Goal: Information Seeking & Learning: Check status

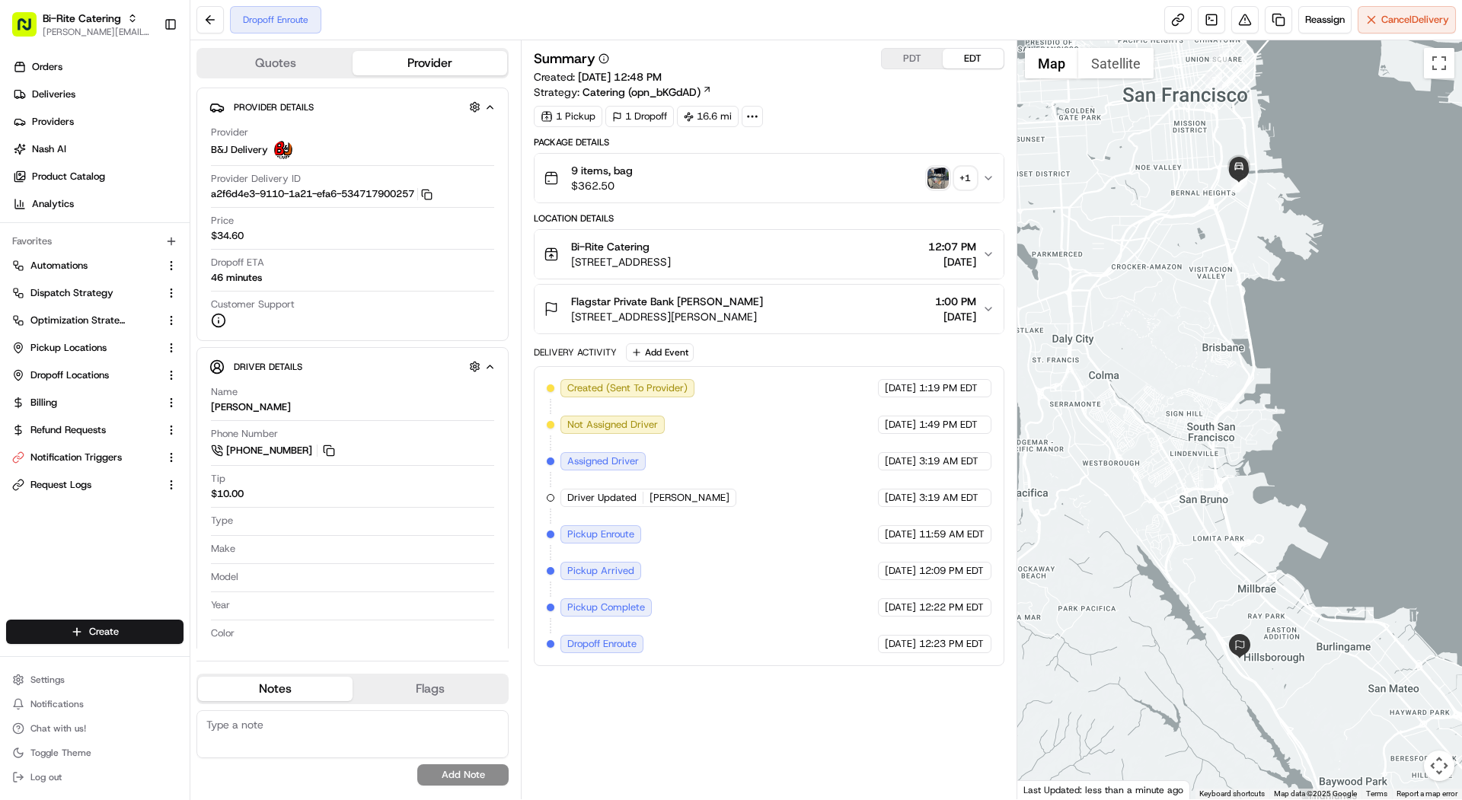
click at [921, 54] on button "PDT" at bounding box center [912, 59] width 61 height 20
click at [127, 18] on icon "button" at bounding box center [132, 18] width 11 height 11
type input "wok star"
click at [313, 78] on div "703- Wok Star Chinese" at bounding box center [275, 79] width 221 height 30
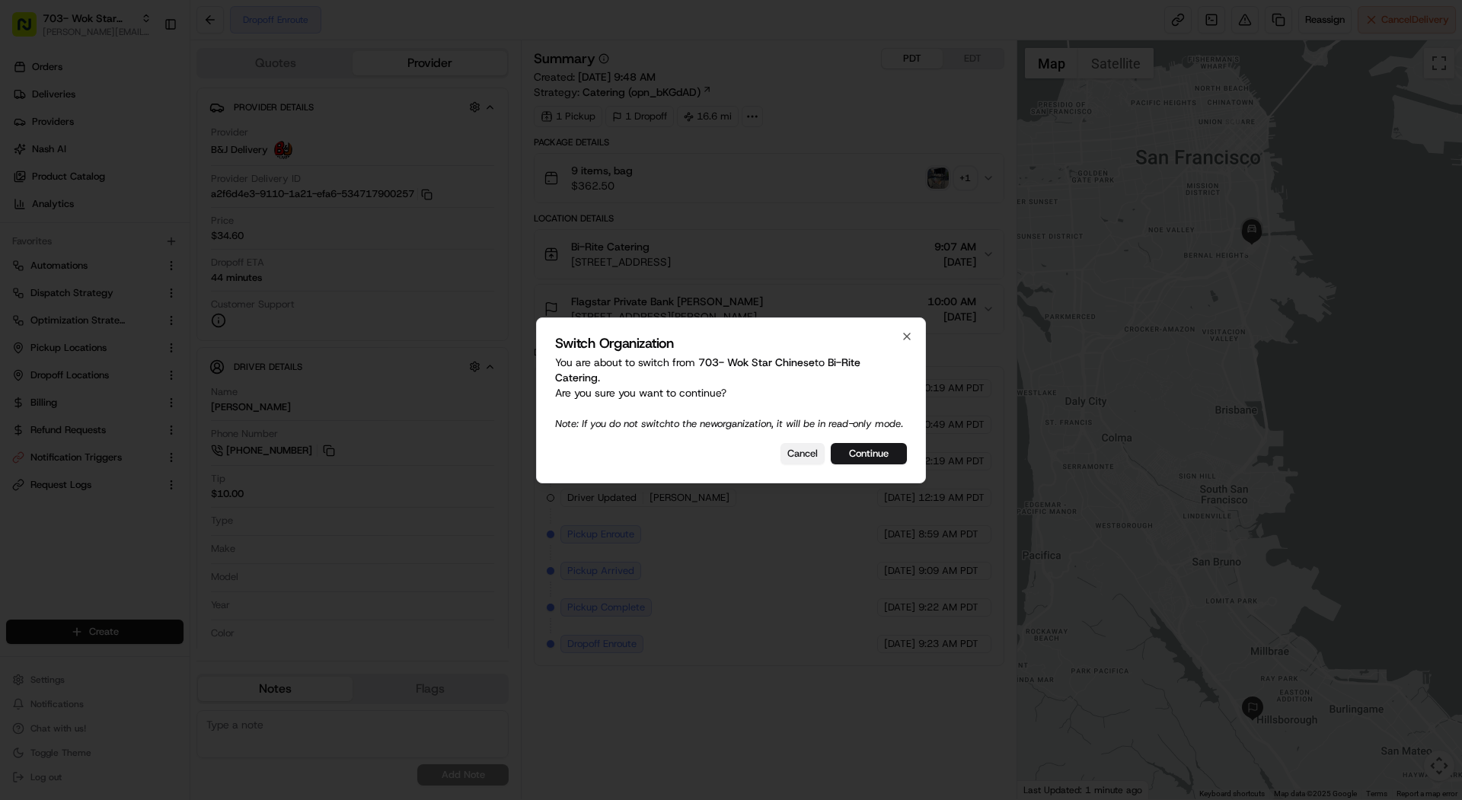
click at [819, 464] on button "Cancel" at bounding box center [803, 453] width 44 height 21
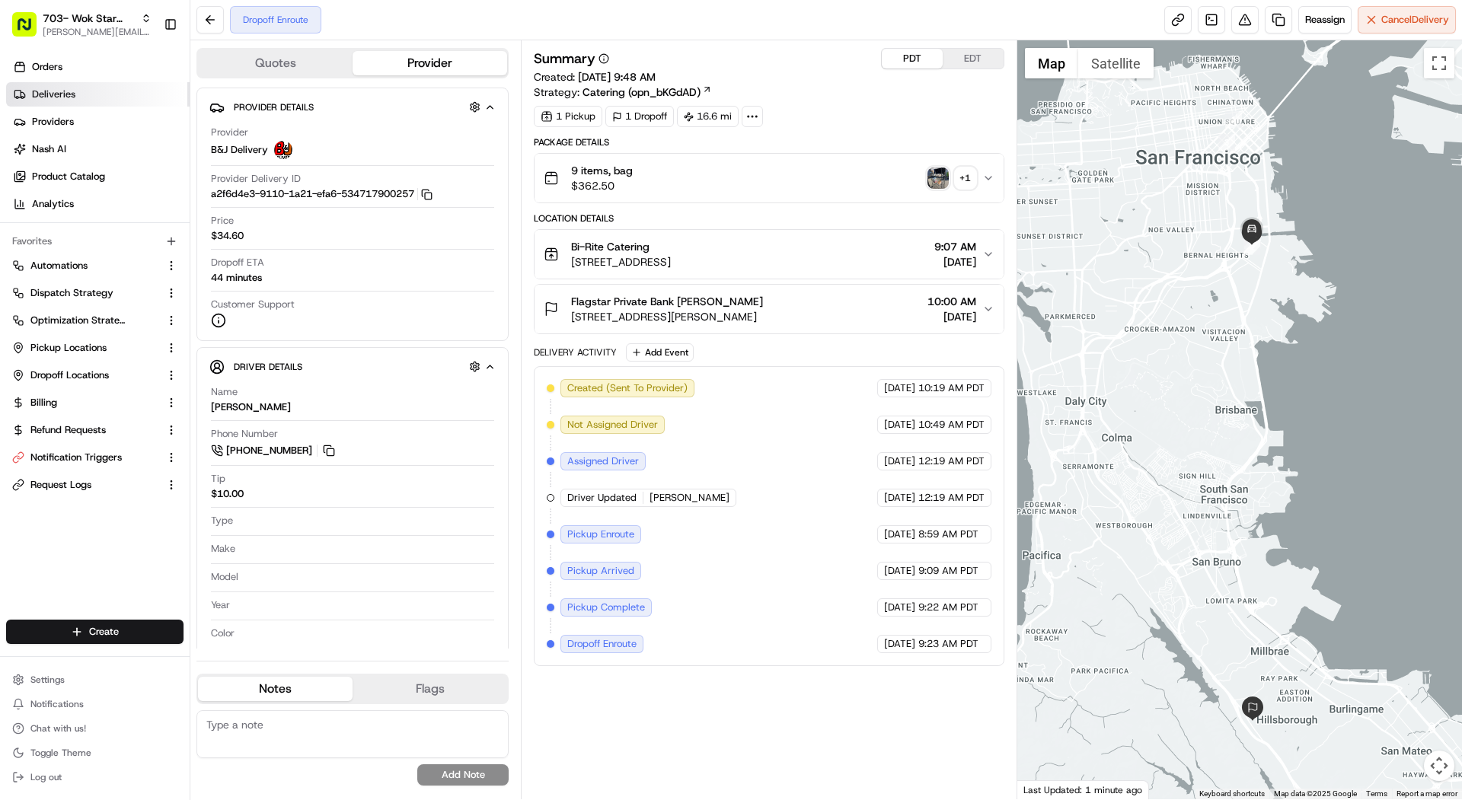
click at [113, 101] on link "Deliveries" at bounding box center [98, 94] width 184 height 24
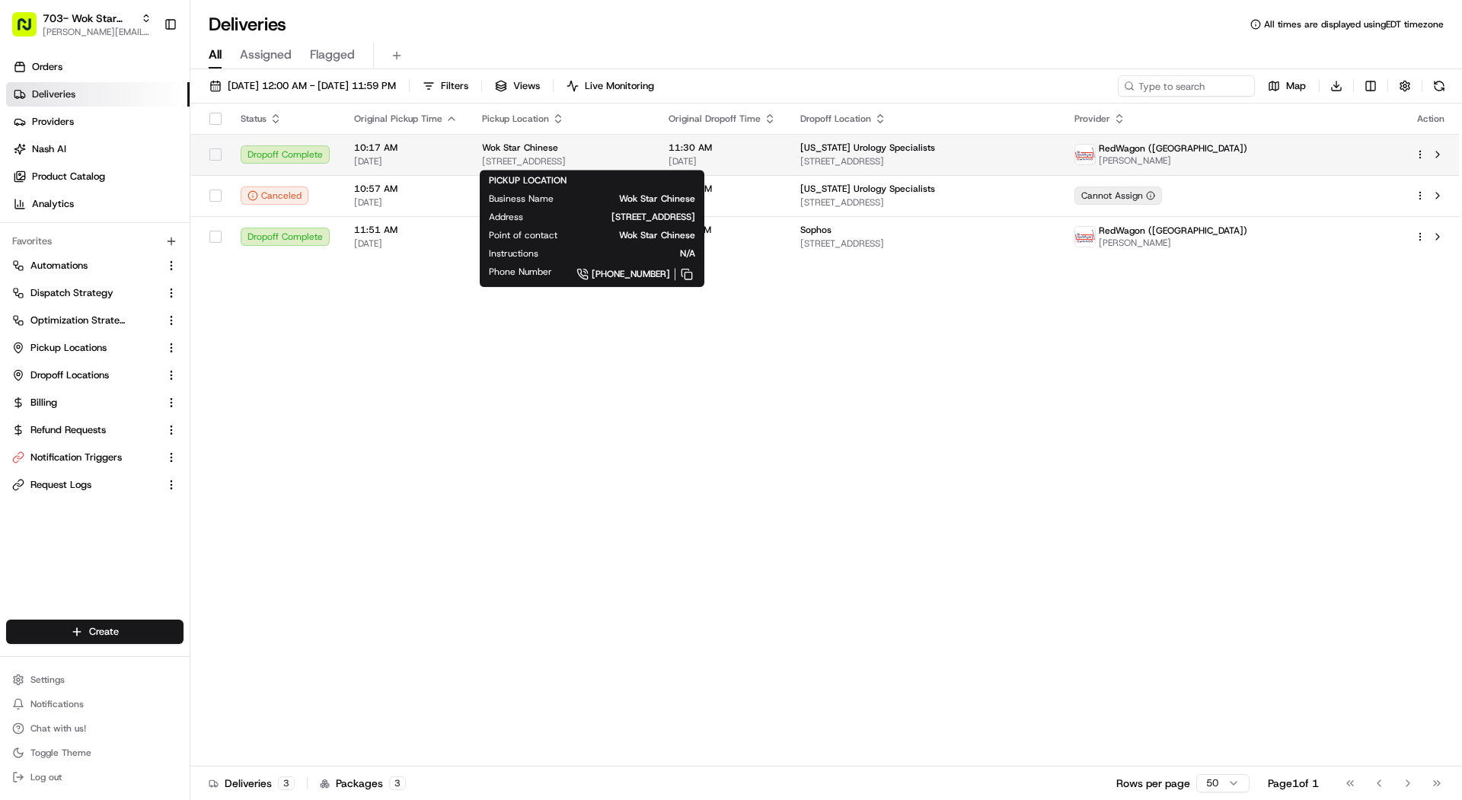
click at [539, 145] on span "Wok Star Chinese" at bounding box center [520, 148] width 76 height 12
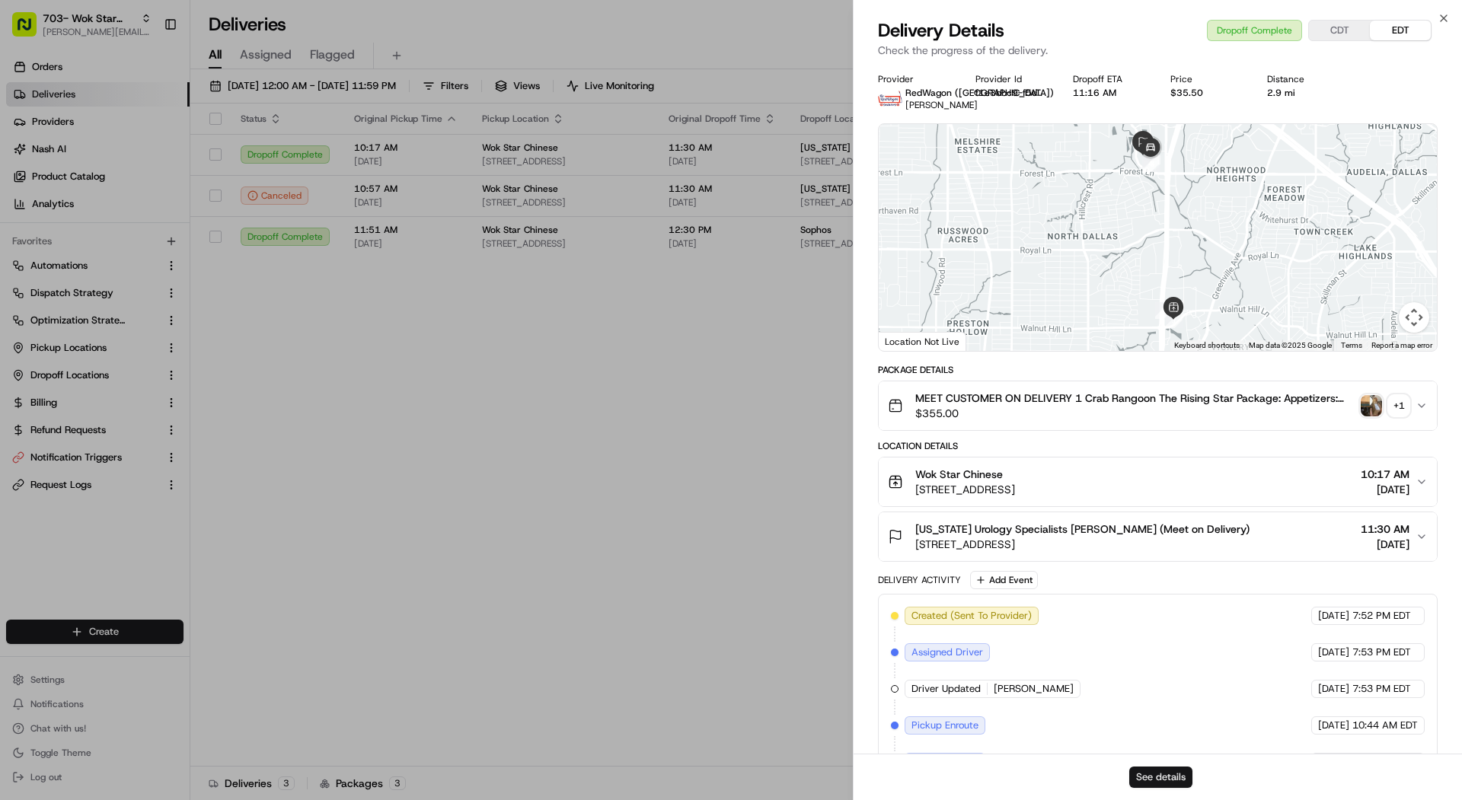
click at [1179, 776] on button "See details" at bounding box center [1160, 777] width 63 height 21
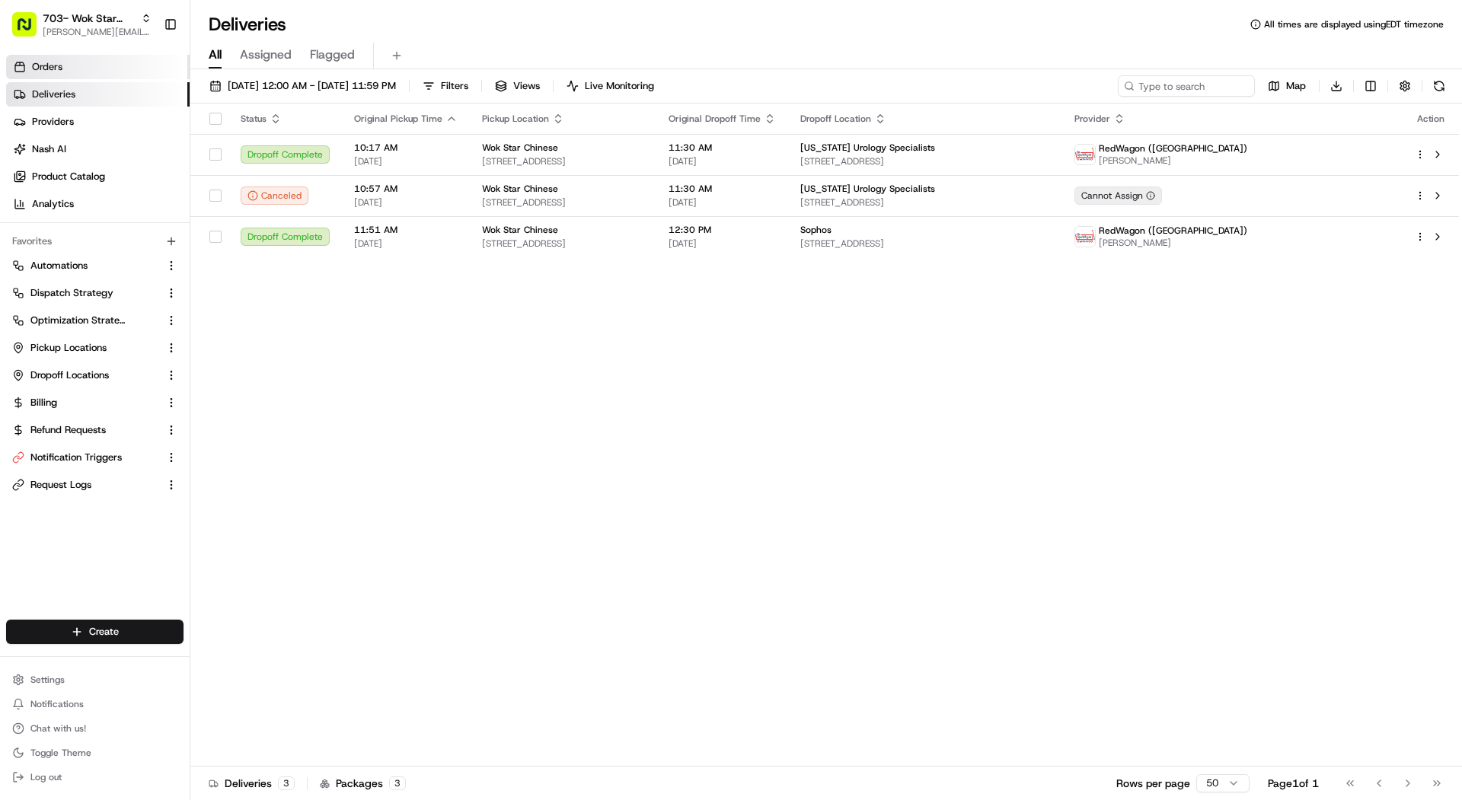
click at [126, 72] on link "Orders" at bounding box center [98, 67] width 184 height 24
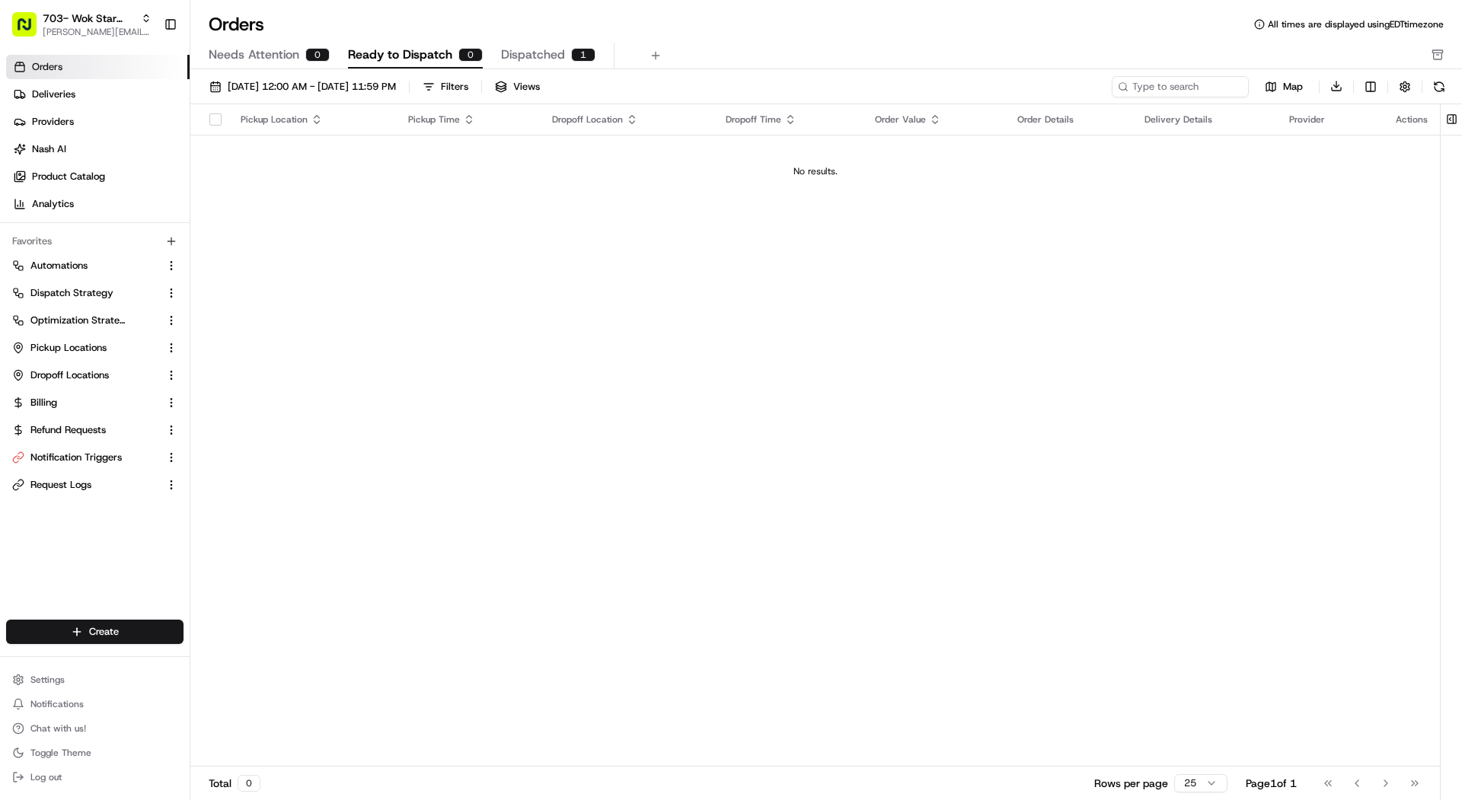
click at [571, 53] on div "1" at bounding box center [583, 55] width 24 height 14
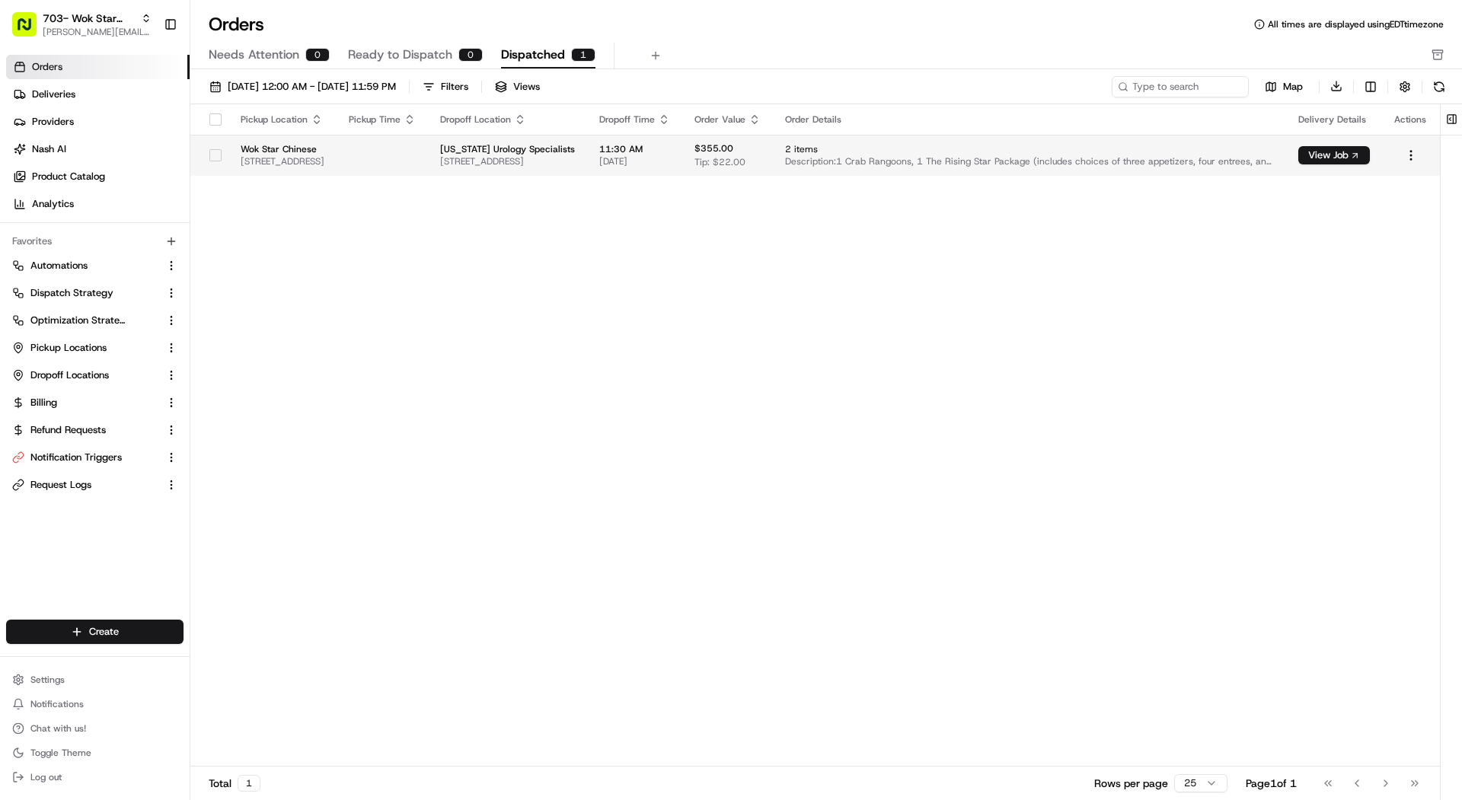
click at [428, 152] on td at bounding box center [382, 155] width 91 height 41
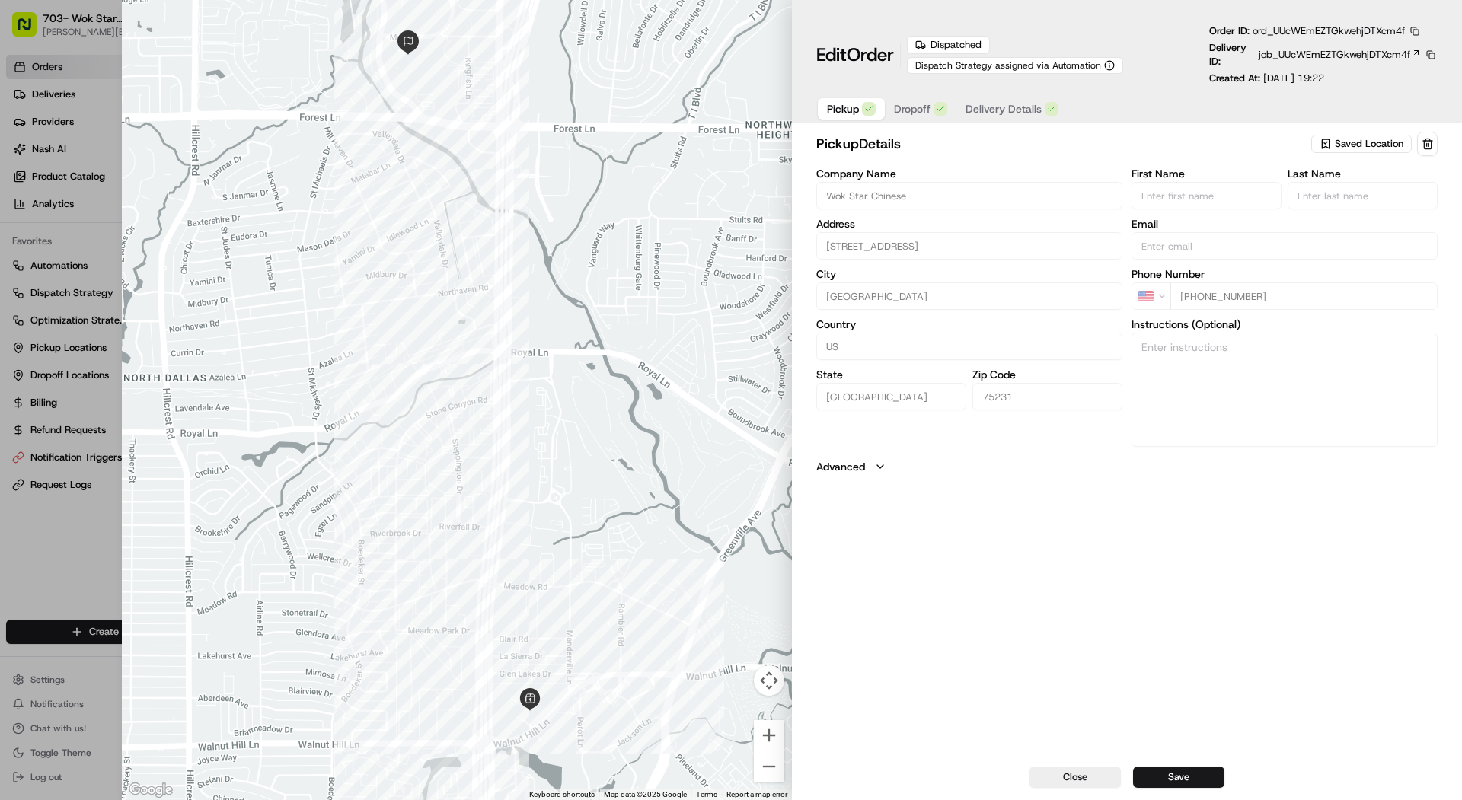
click at [992, 110] on span "Delivery Details" at bounding box center [1004, 108] width 76 height 15
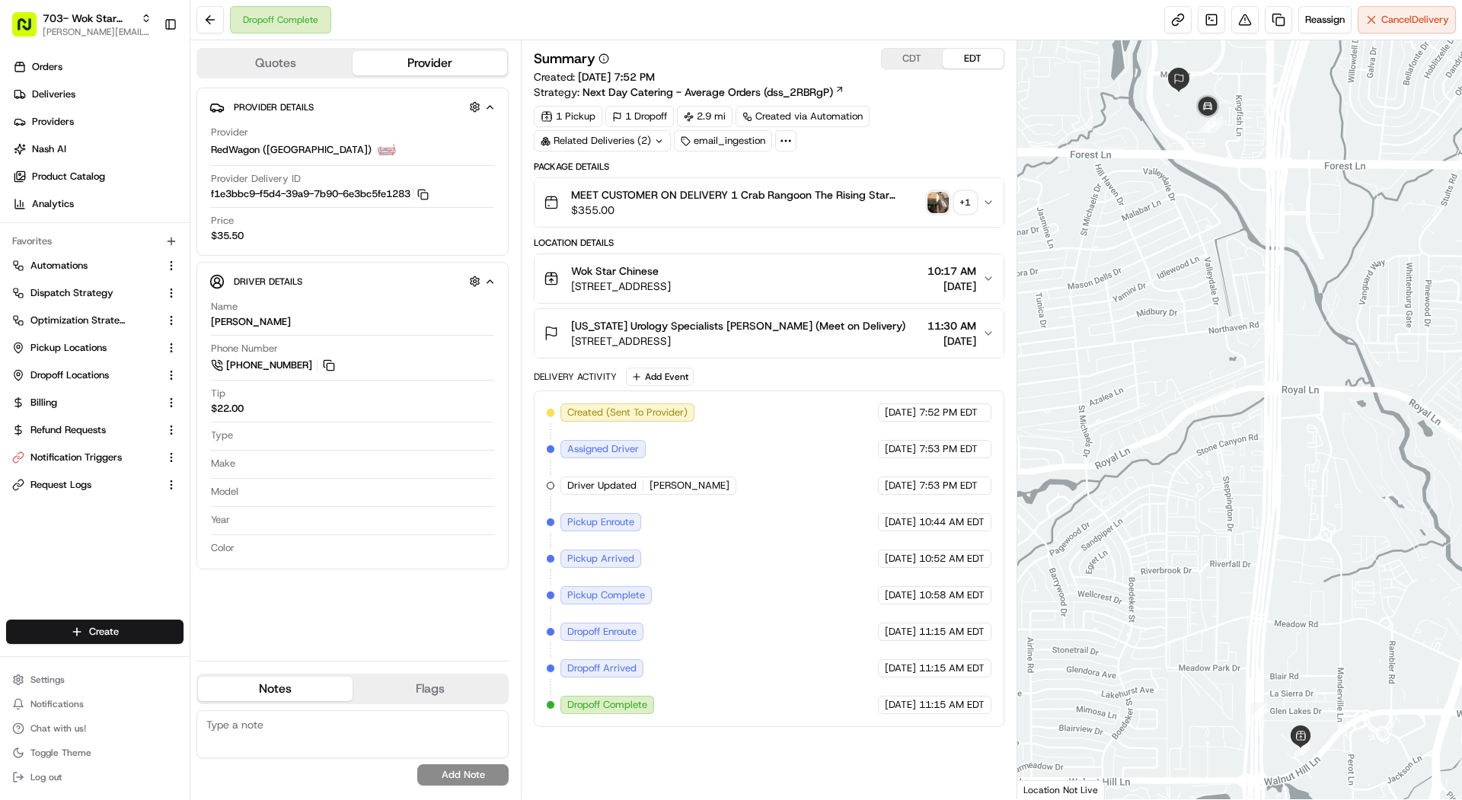
click at [915, 46] on div "Summary CDT EDT Created: 08/18/2025 7:52 PM Strategy: Next Day Catering - Avera…" at bounding box center [769, 419] width 496 height 759
click at [913, 55] on button "CDT" at bounding box center [912, 59] width 61 height 20
click at [988, 65] on button "EDT" at bounding box center [973, 59] width 61 height 20
click at [1215, 28] on link at bounding box center [1211, 19] width 27 height 27
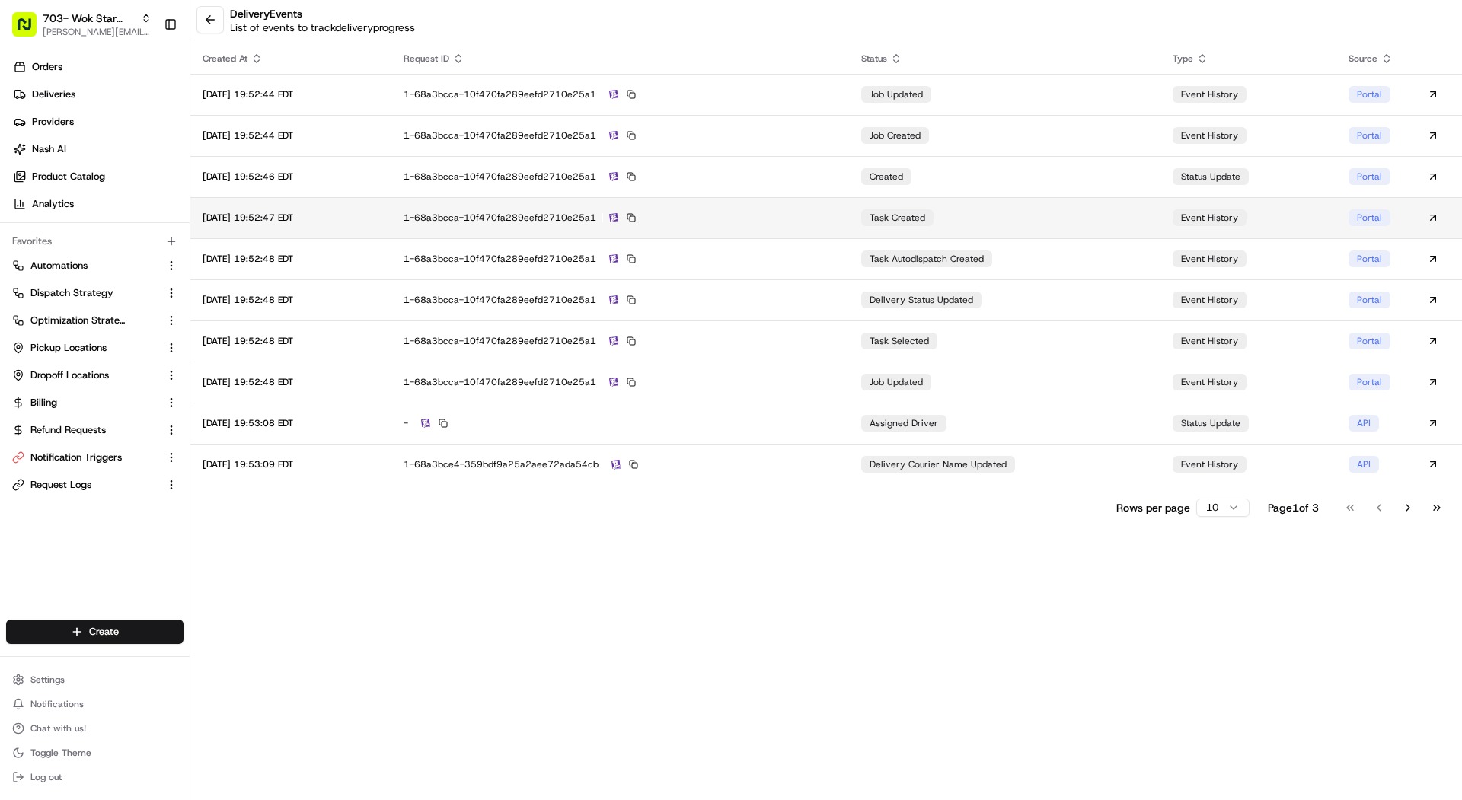
click at [1097, 212] on td "task created" at bounding box center [1005, 217] width 312 height 41
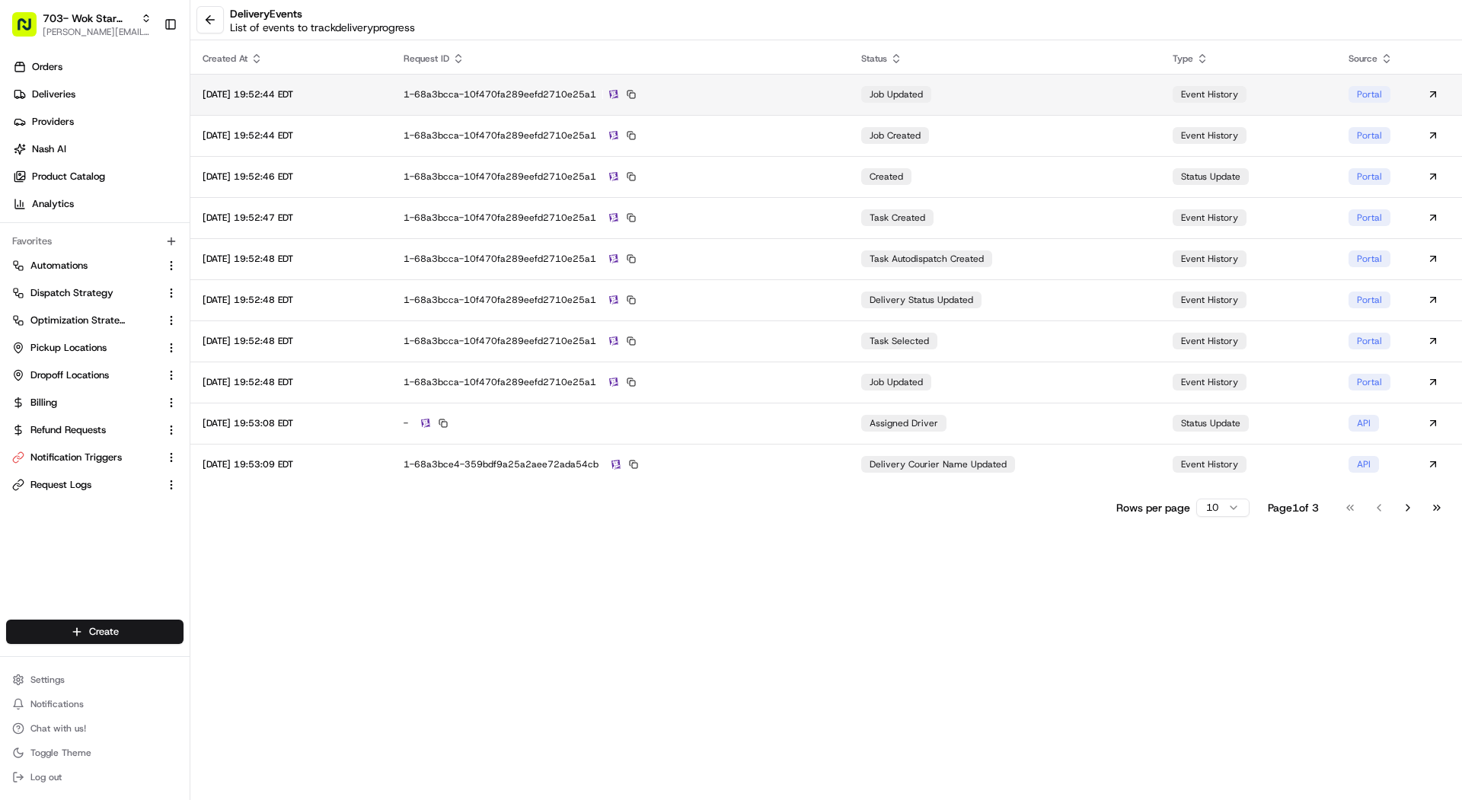
click at [727, 97] on div "1-68a3bcca-10f470fa289eefd2710e25a1" at bounding box center [620, 95] width 433 height 14
click at [207, 16] on button at bounding box center [209, 19] width 27 height 27
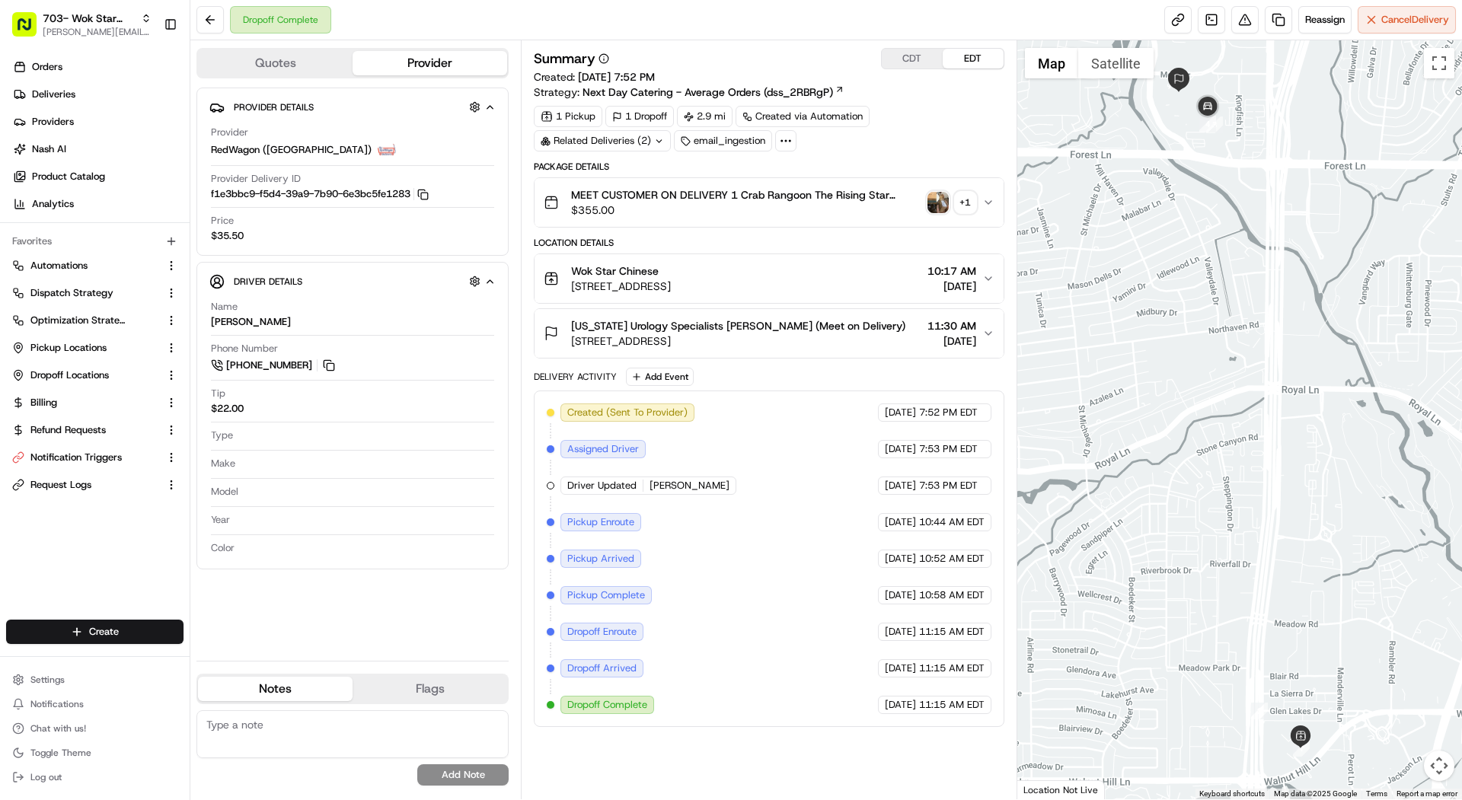
click at [633, 139] on div "Related Deliveries (2)" at bounding box center [602, 140] width 137 height 21
click at [631, 197] on span "job_UUcWEmEZTGkwehjDTXcm4f" at bounding box center [641, 200] width 152 height 14
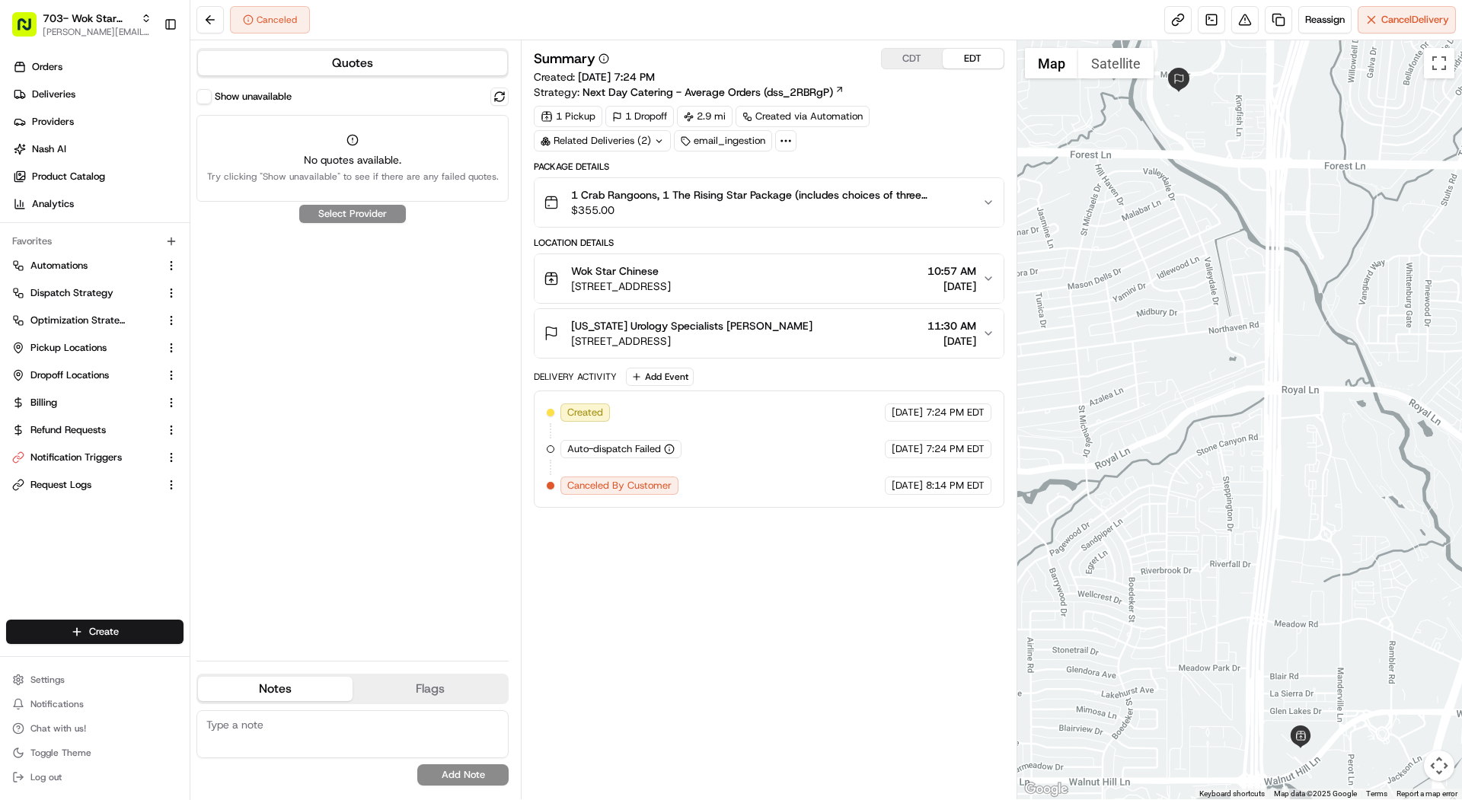
click at [647, 266] on span "Wok Star Chinese" at bounding box center [615, 270] width 88 height 15
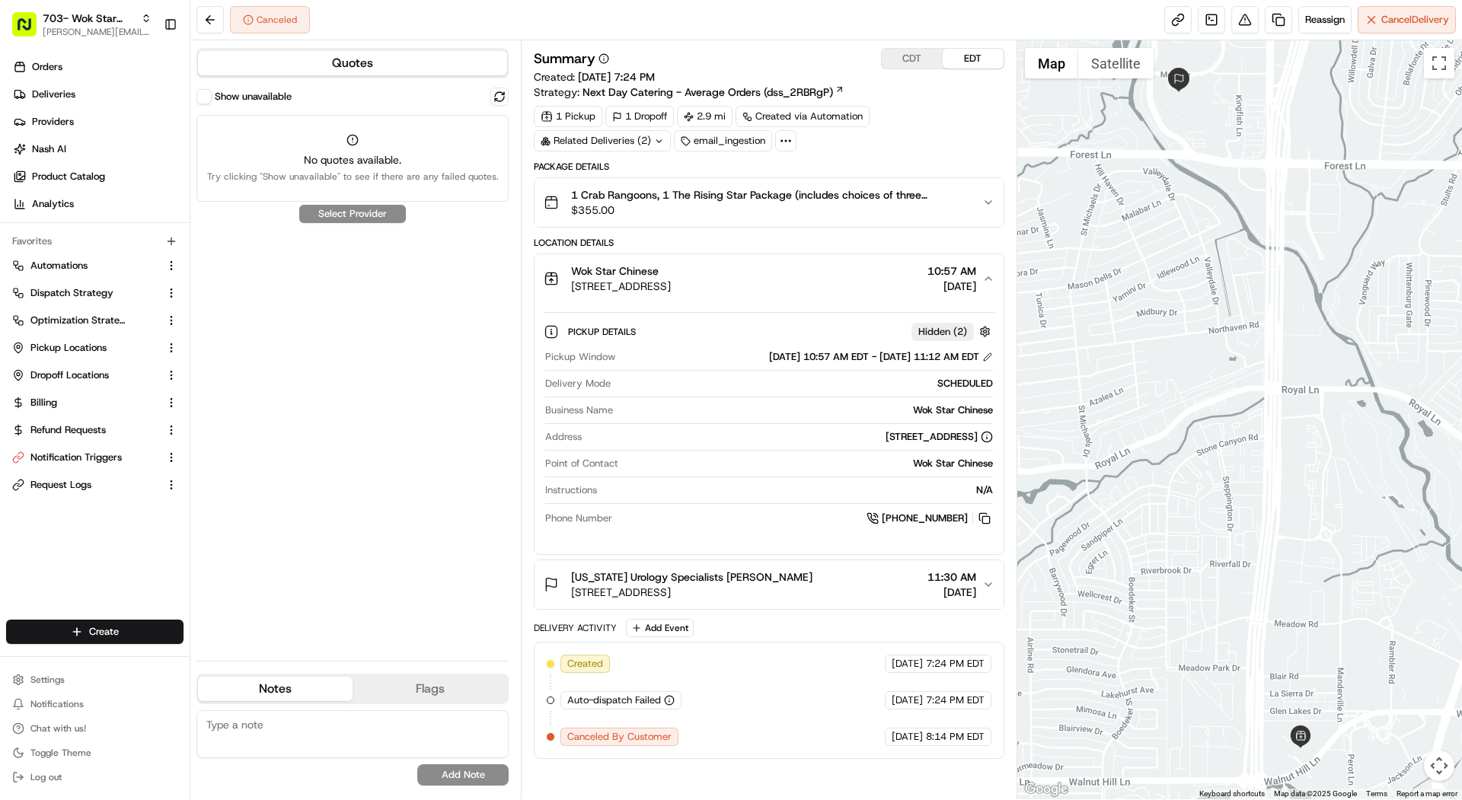
click at [907, 58] on button "CDT" at bounding box center [912, 59] width 61 height 20
click at [605, 137] on div "Related Deliveries (2)" at bounding box center [602, 140] width 137 height 21
click at [608, 174] on span "ord_UUcWEmEZTGkwehjDTXcm4f" at bounding box center [634, 174] width 152 height 14
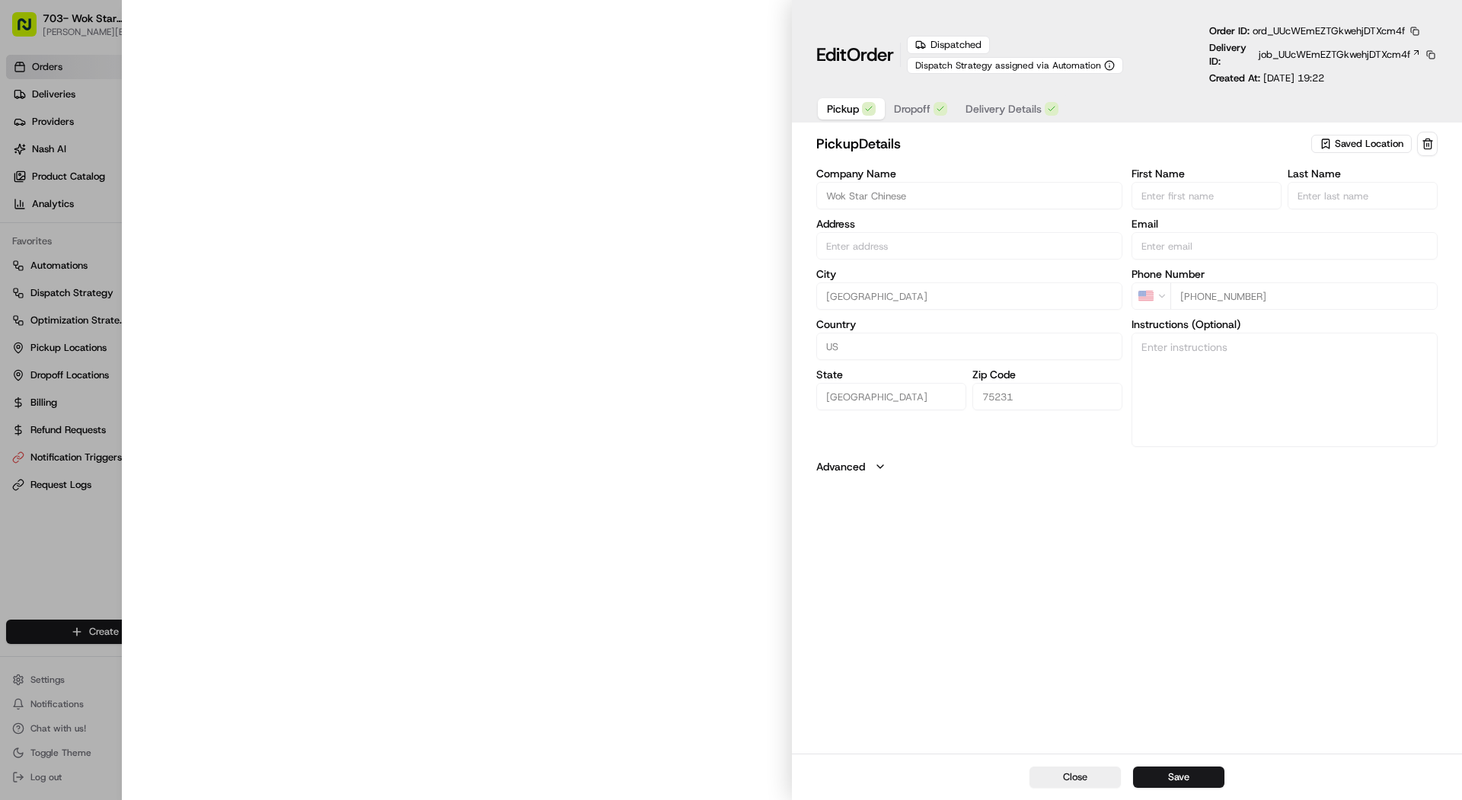
type input "[STREET_ADDRESS]"
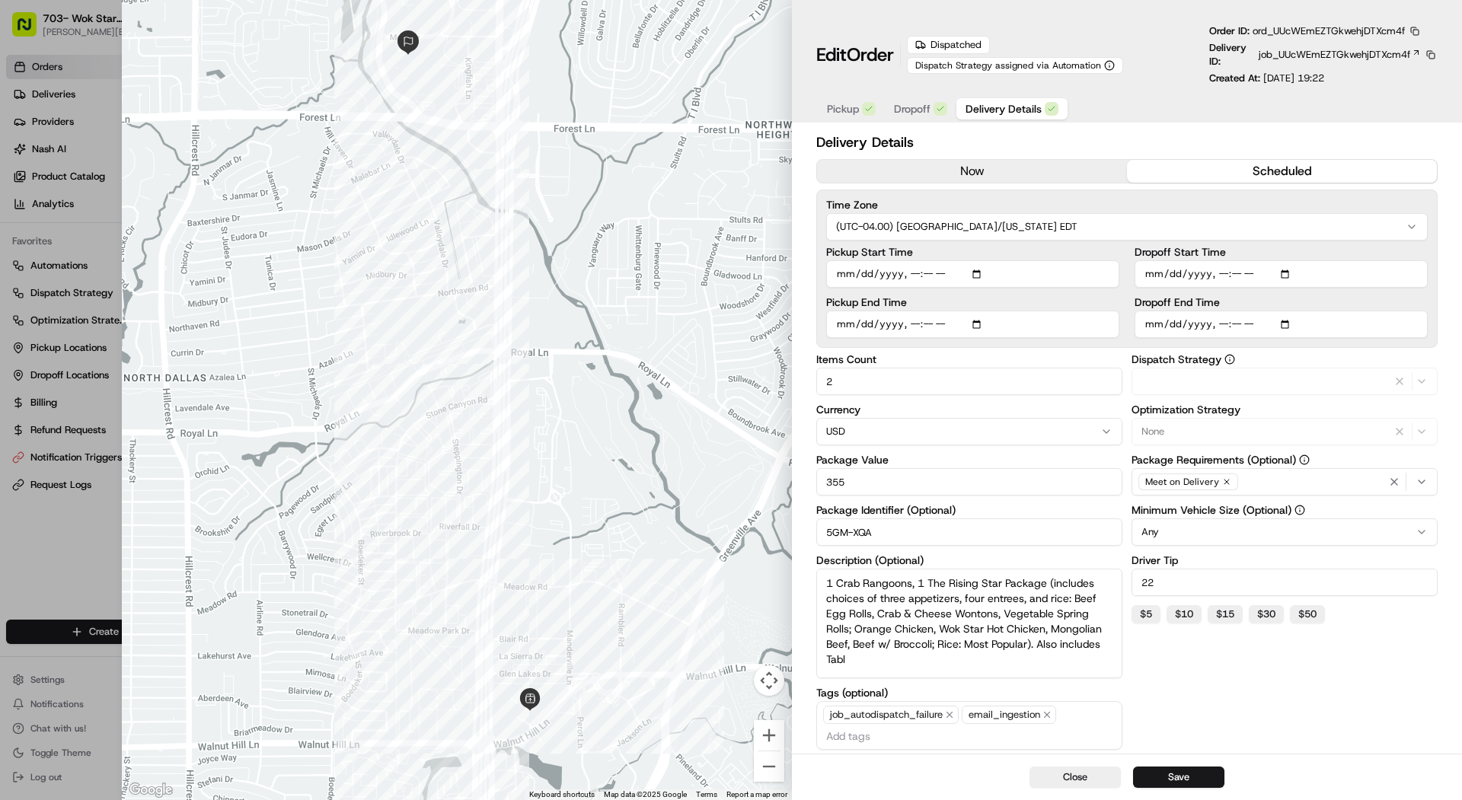
click at [1012, 115] on span "Delivery Details" at bounding box center [1004, 108] width 76 height 15
click at [112, 150] on div at bounding box center [731, 400] width 1462 height 800
type input "1"
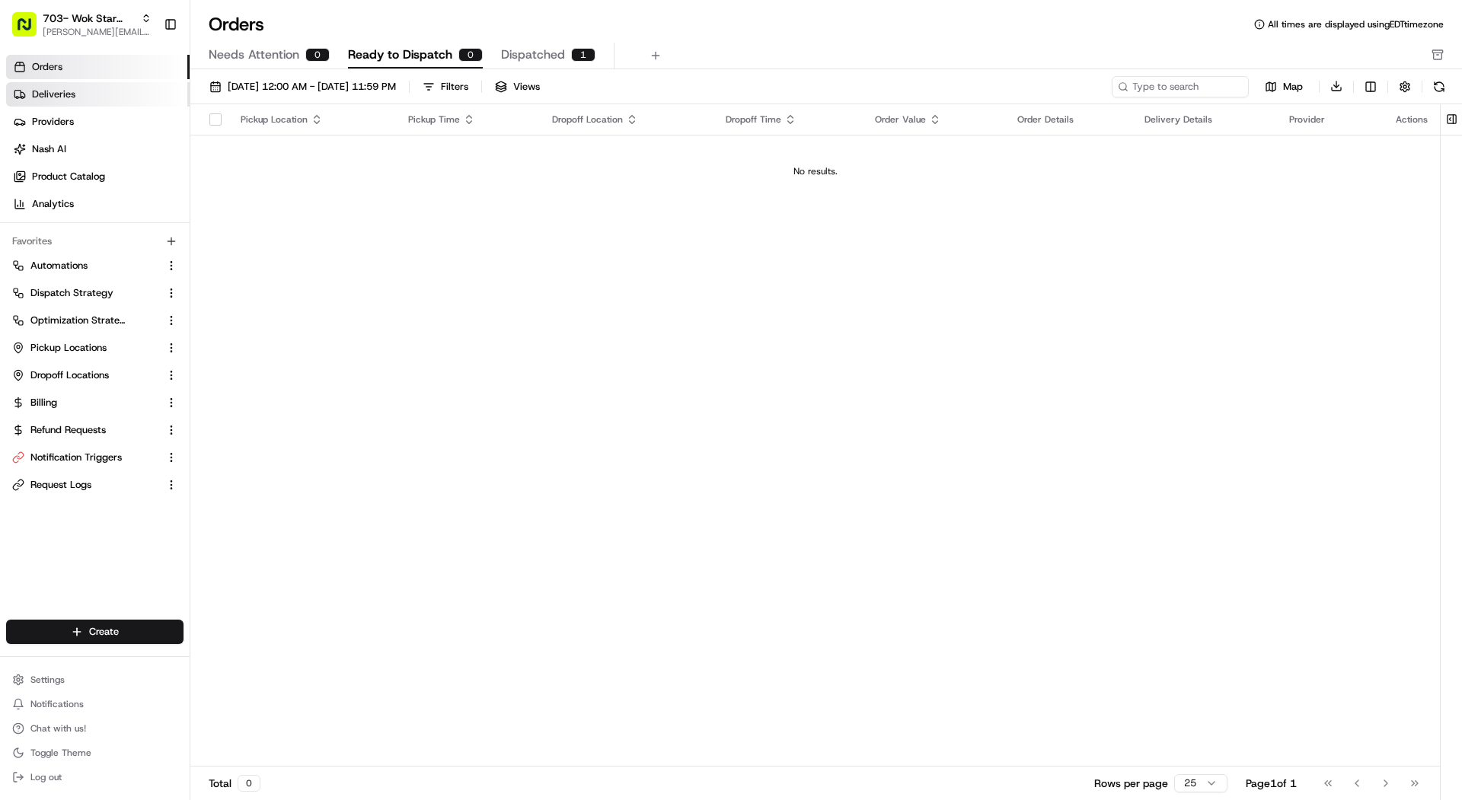
click at [123, 90] on link "Deliveries" at bounding box center [98, 94] width 184 height 24
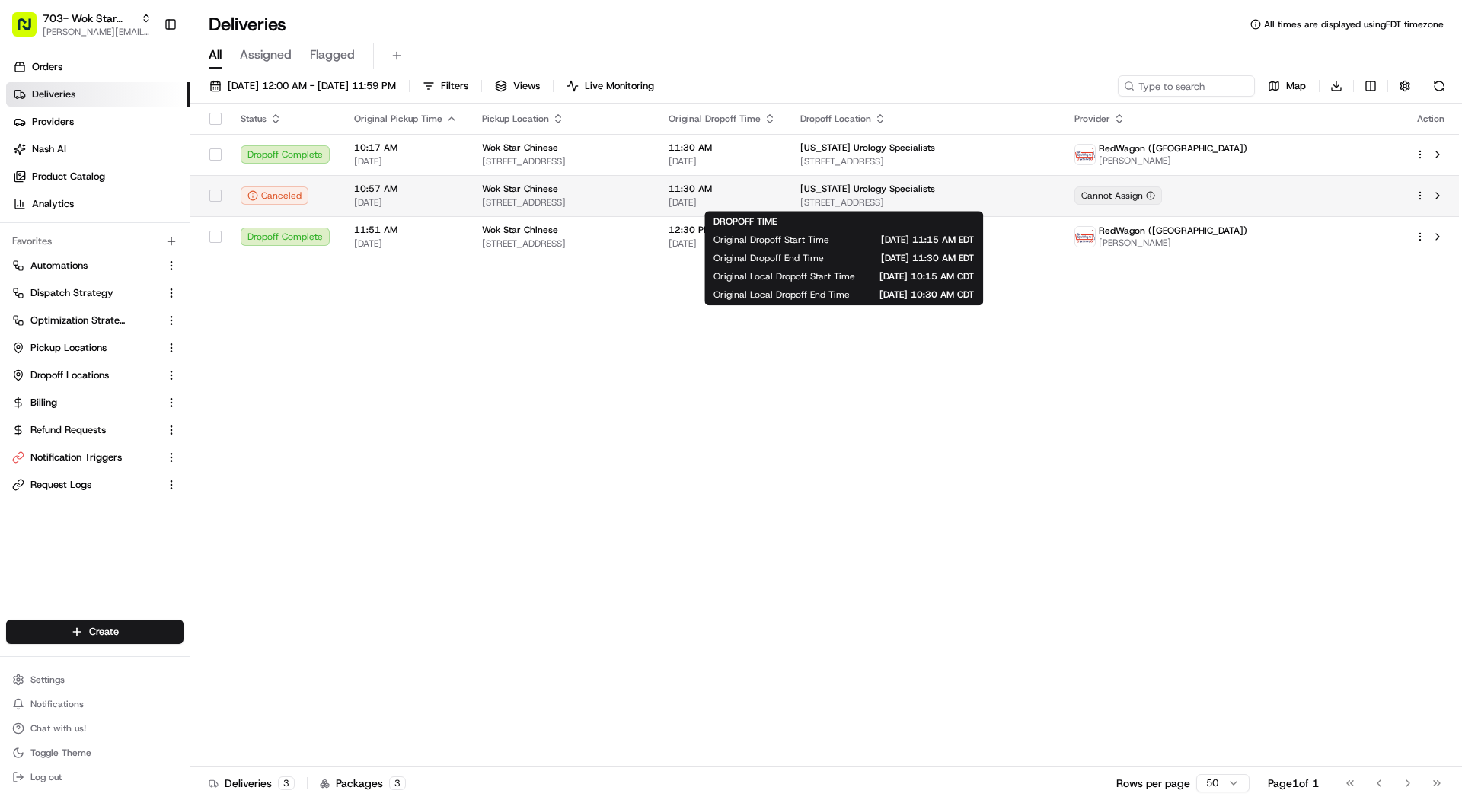
click at [776, 189] on span "11:30 AM" at bounding box center [722, 189] width 107 height 12
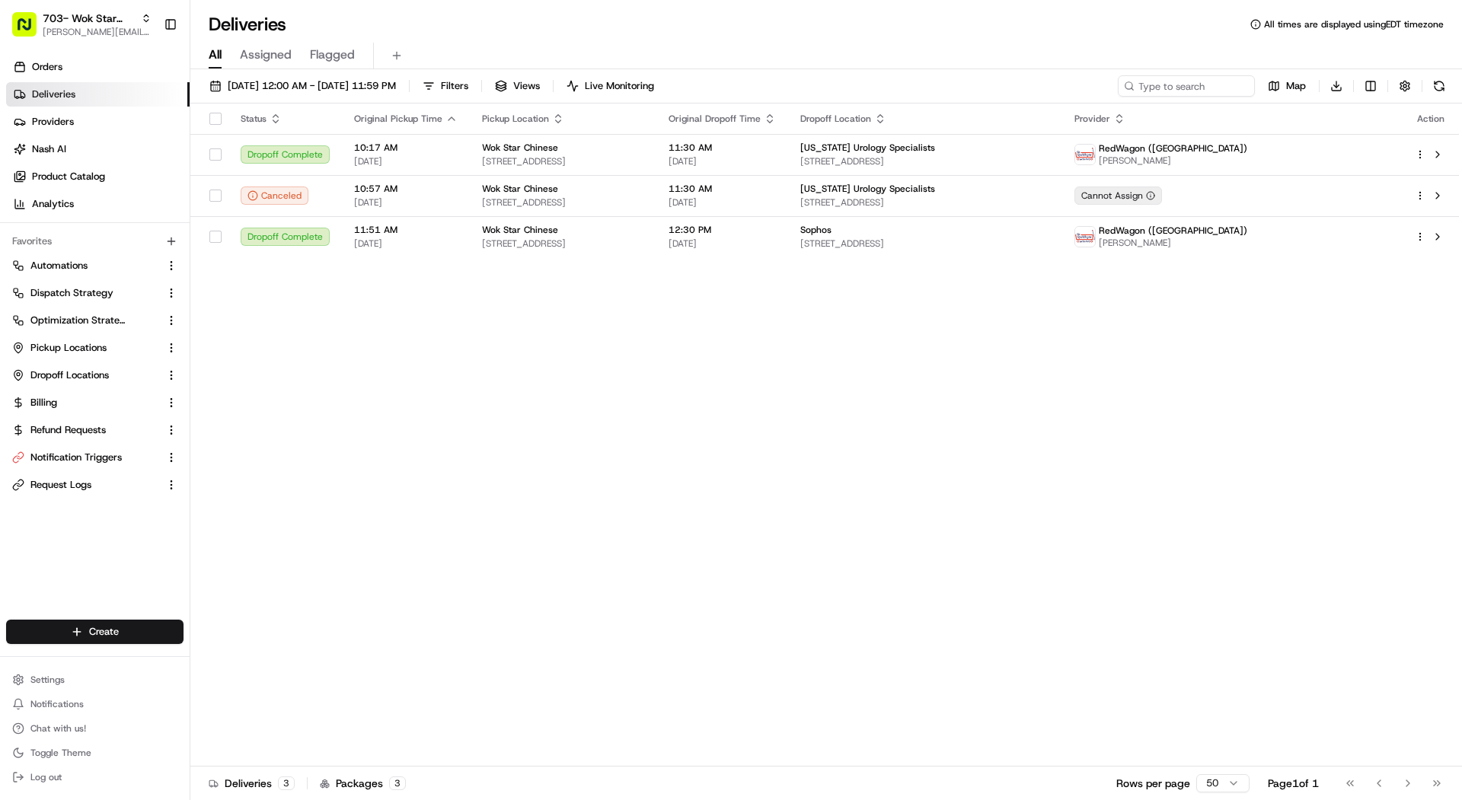
click at [644, 155] on span "[STREET_ADDRESS]" at bounding box center [563, 161] width 162 height 12
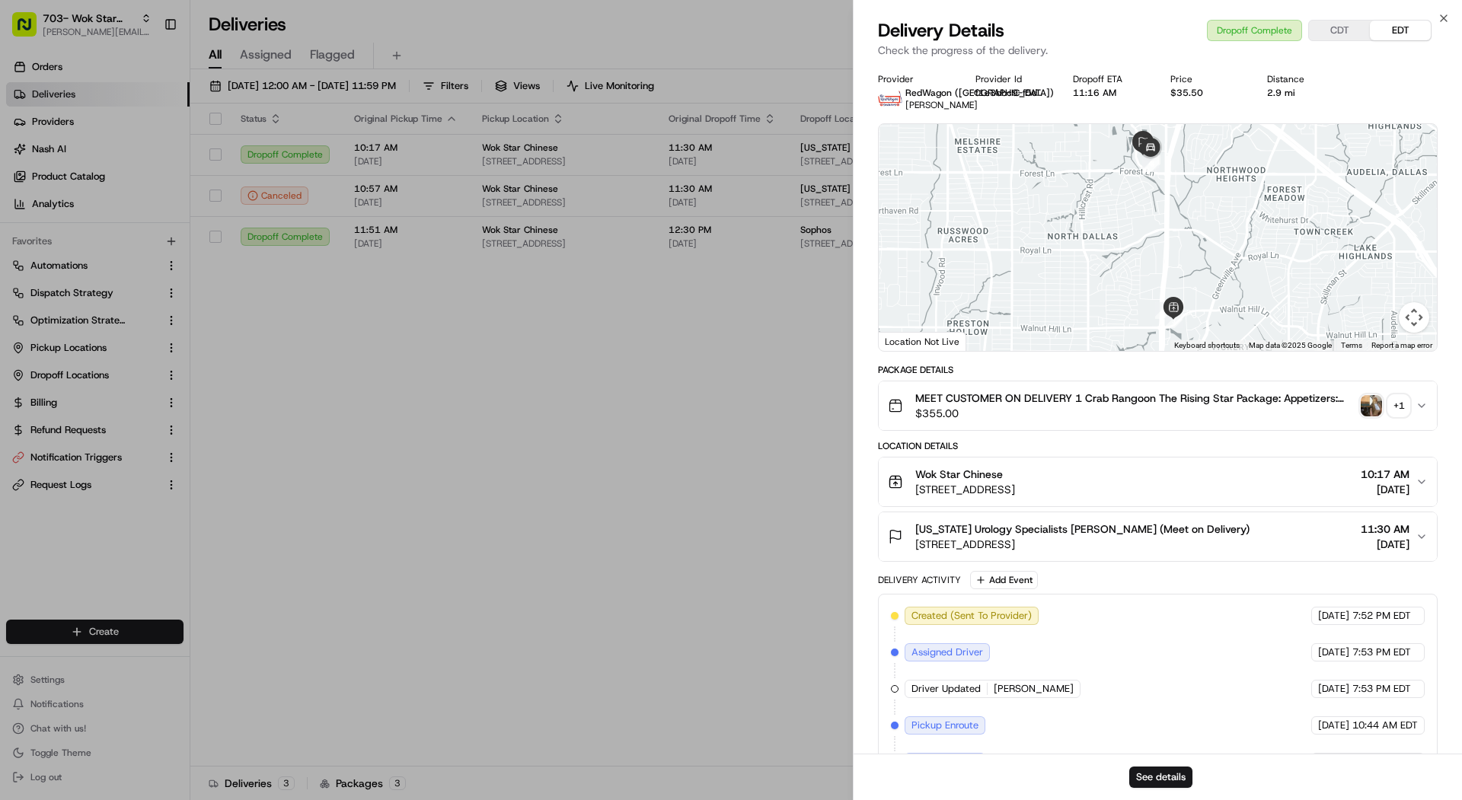
click at [1148, 762] on div "See details" at bounding box center [1158, 777] width 608 height 46
click at [1150, 772] on button "See details" at bounding box center [1160, 777] width 63 height 21
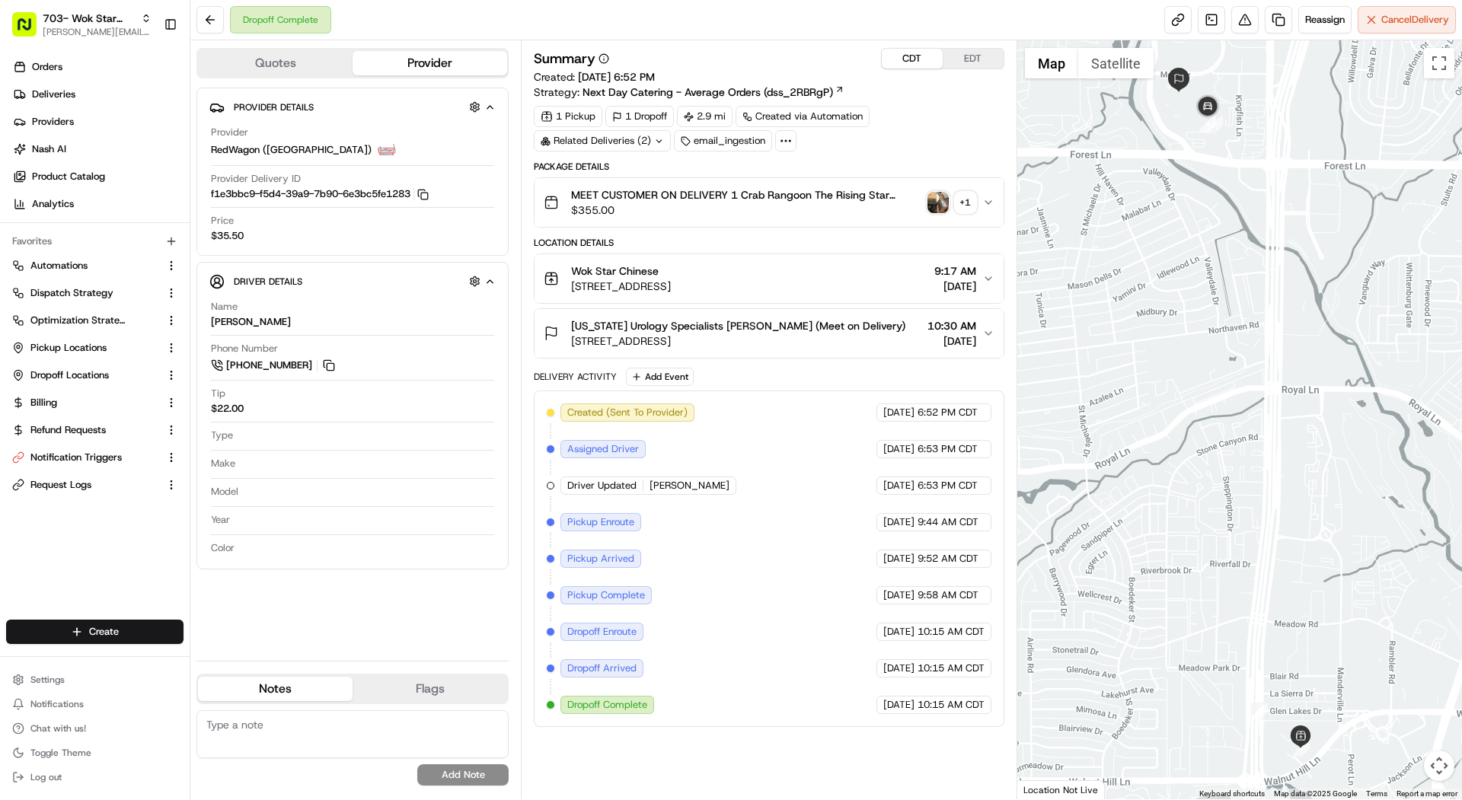
click at [911, 60] on button "CDT" at bounding box center [912, 59] width 61 height 20
